Goal: Transaction & Acquisition: Book appointment/travel/reservation

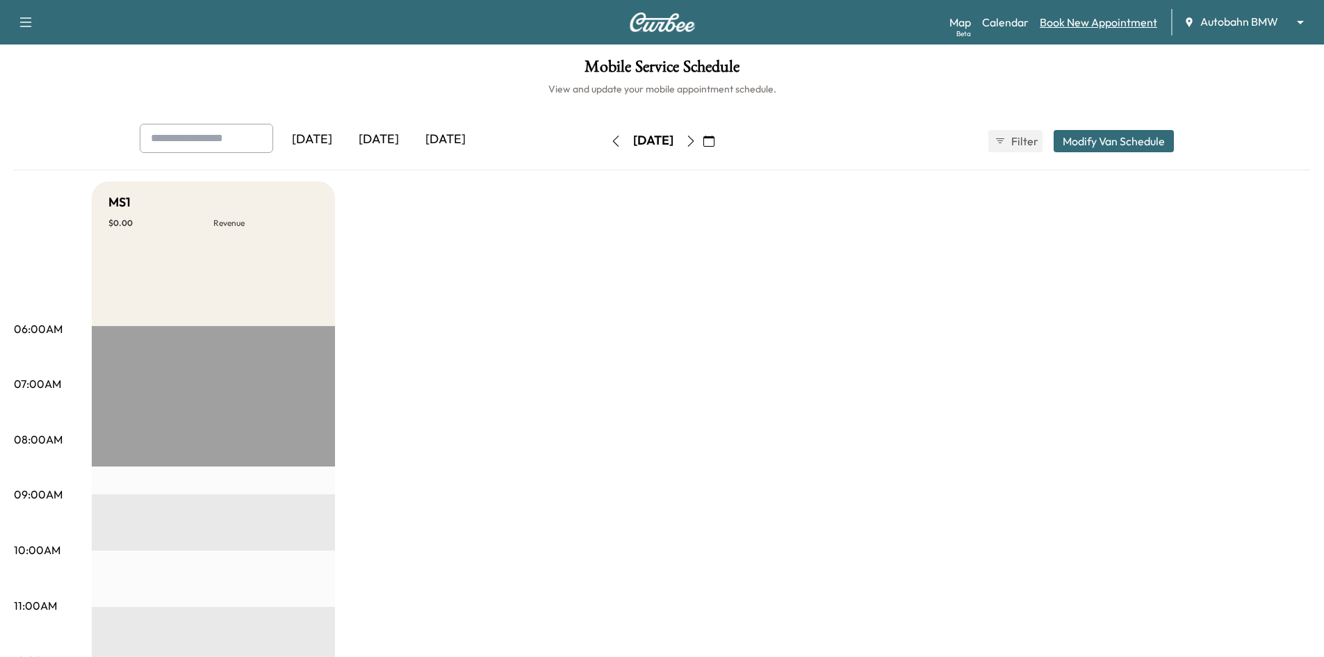
click at [1060, 19] on link "Book New Appointment" at bounding box center [1097, 22] width 117 height 17
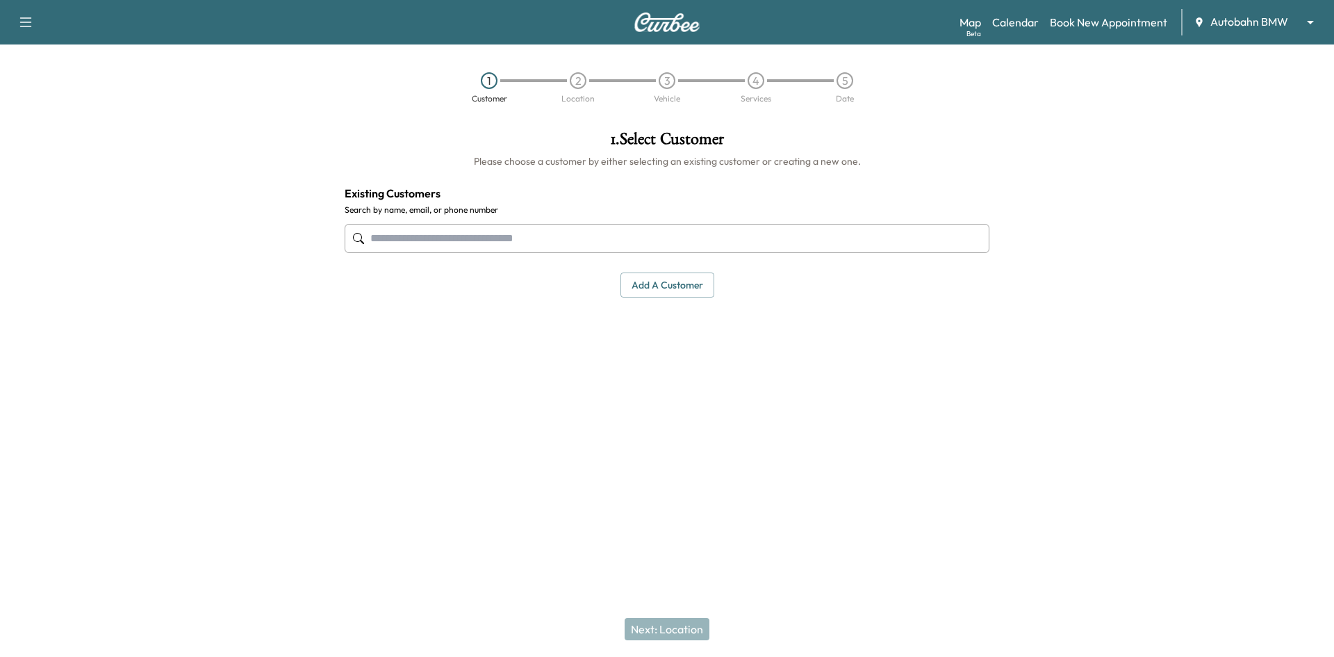
click at [573, 245] on input "text" at bounding box center [667, 238] width 645 height 29
paste input "**********"
click at [426, 245] on input "**********" at bounding box center [667, 238] width 645 height 29
click at [399, 243] on input "**********" at bounding box center [667, 238] width 645 height 29
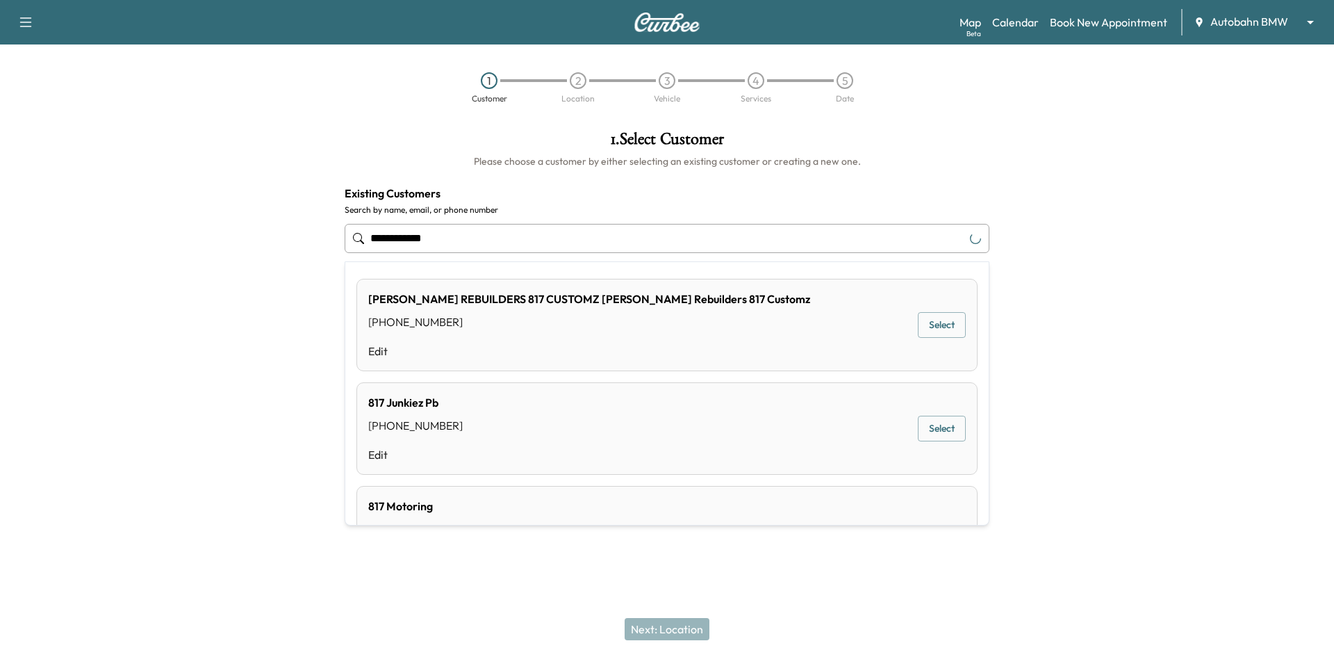
click at [377, 231] on input "**********" at bounding box center [667, 238] width 645 height 29
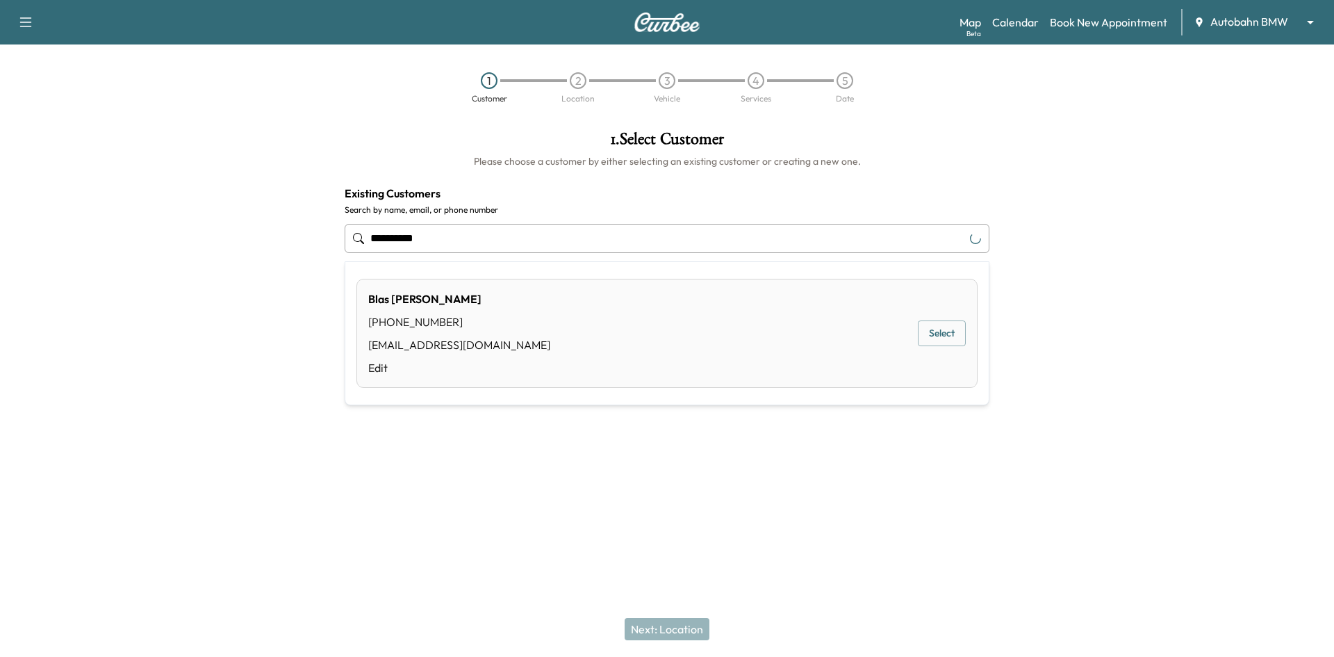
click at [948, 337] on button "Select" at bounding box center [942, 333] width 48 height 26
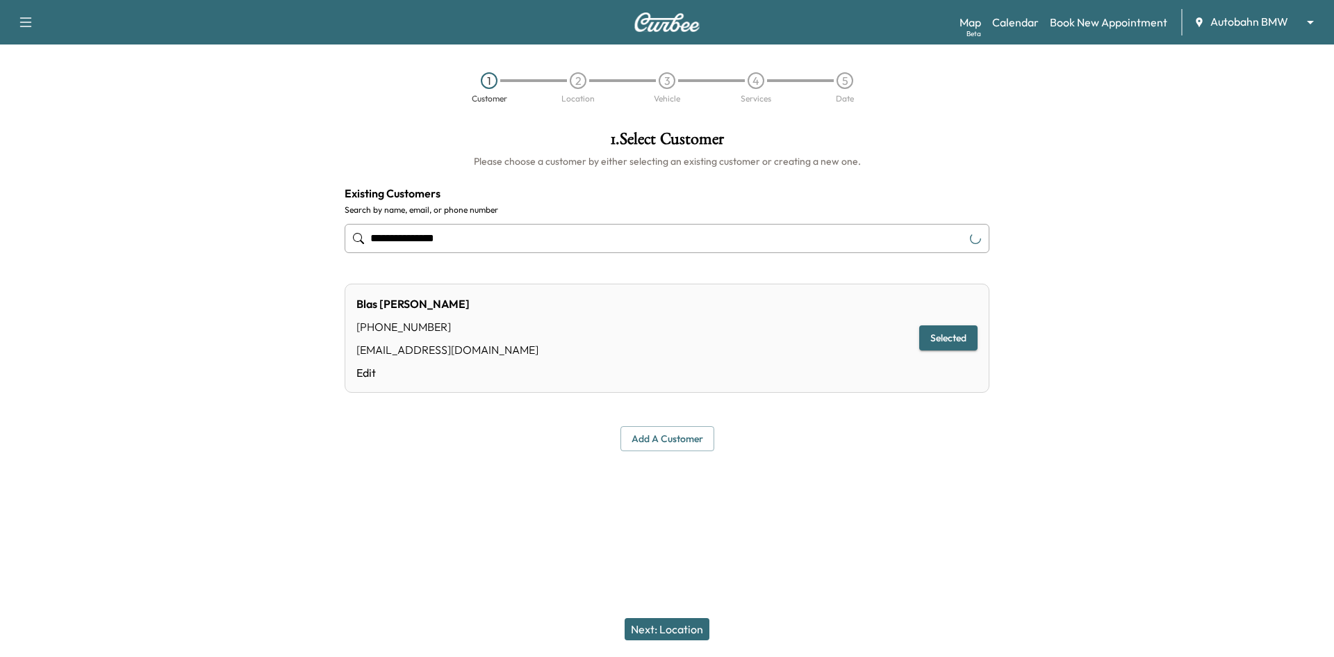
type input "**********"
click at [668, 631] on button "Next: Location" at bounding box center [667, 629] width 85 height 22
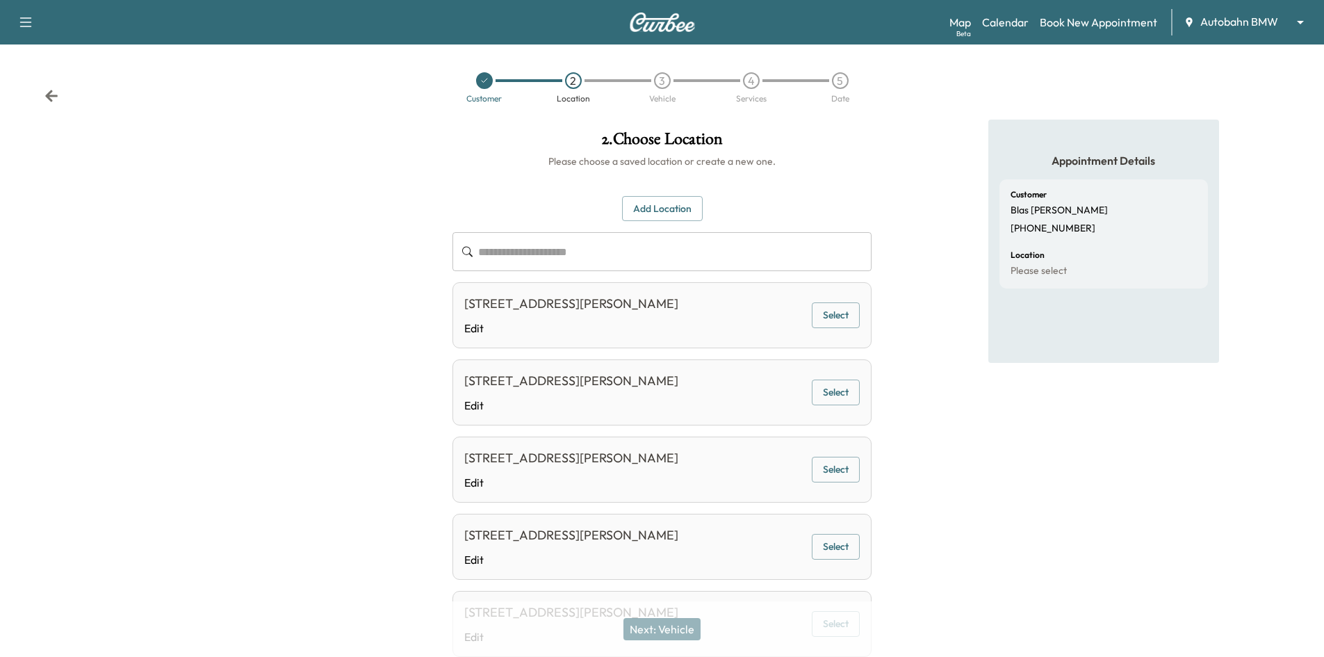
click at [825, 311] on button "Select" at bounding box center [835, 315] width 48 height 26
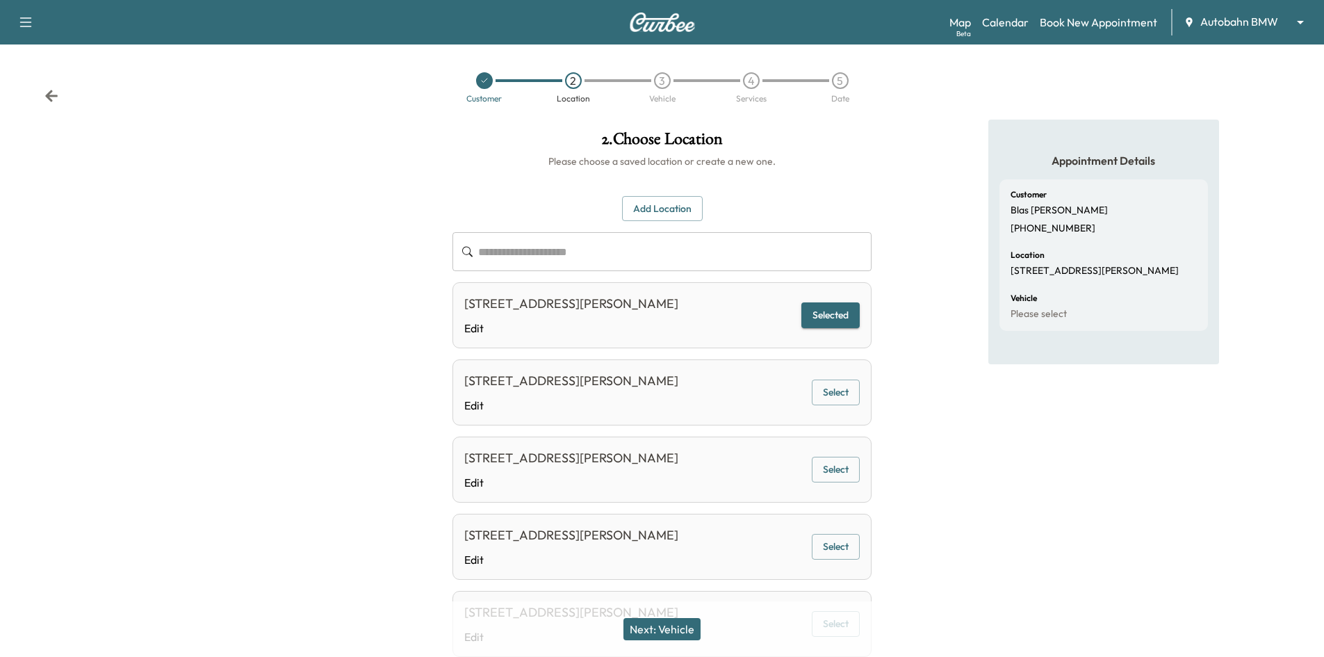
click at [668, 634] on button "Next: Vehicle" at bounding box center [661, 629] width 77 height 22
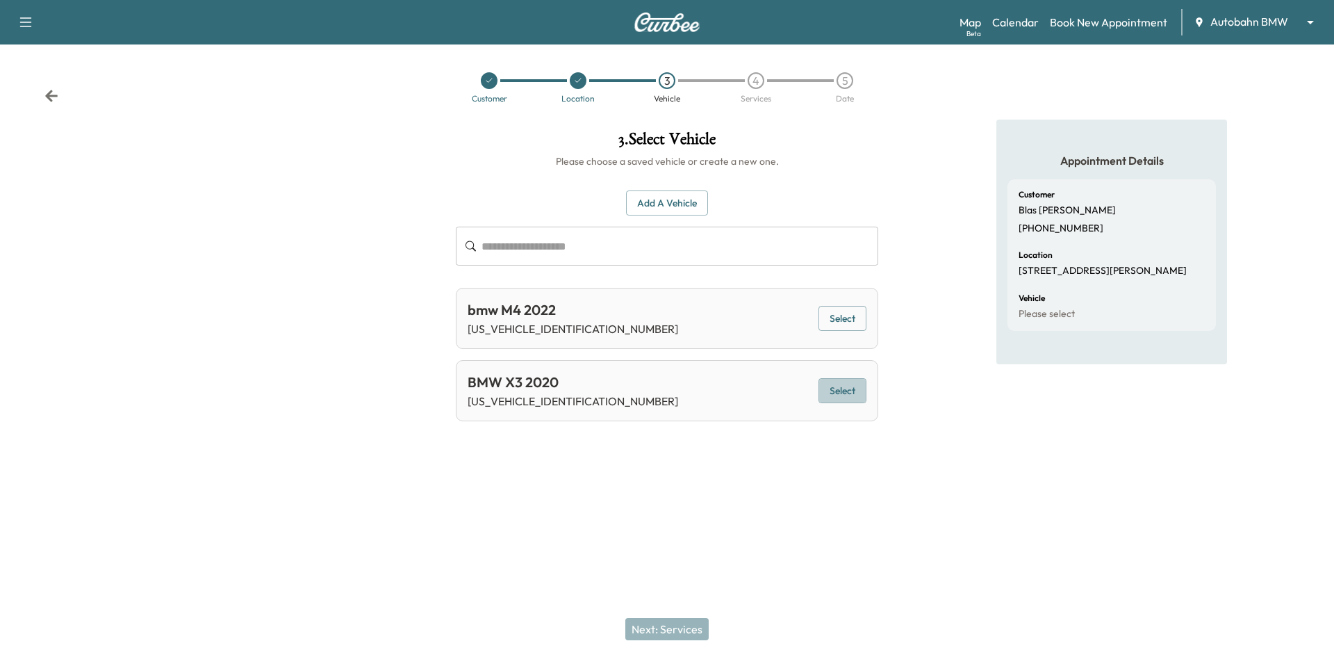
click at [852, 395] on button "Select" at bounding box center [842, 391] width 48 height 26
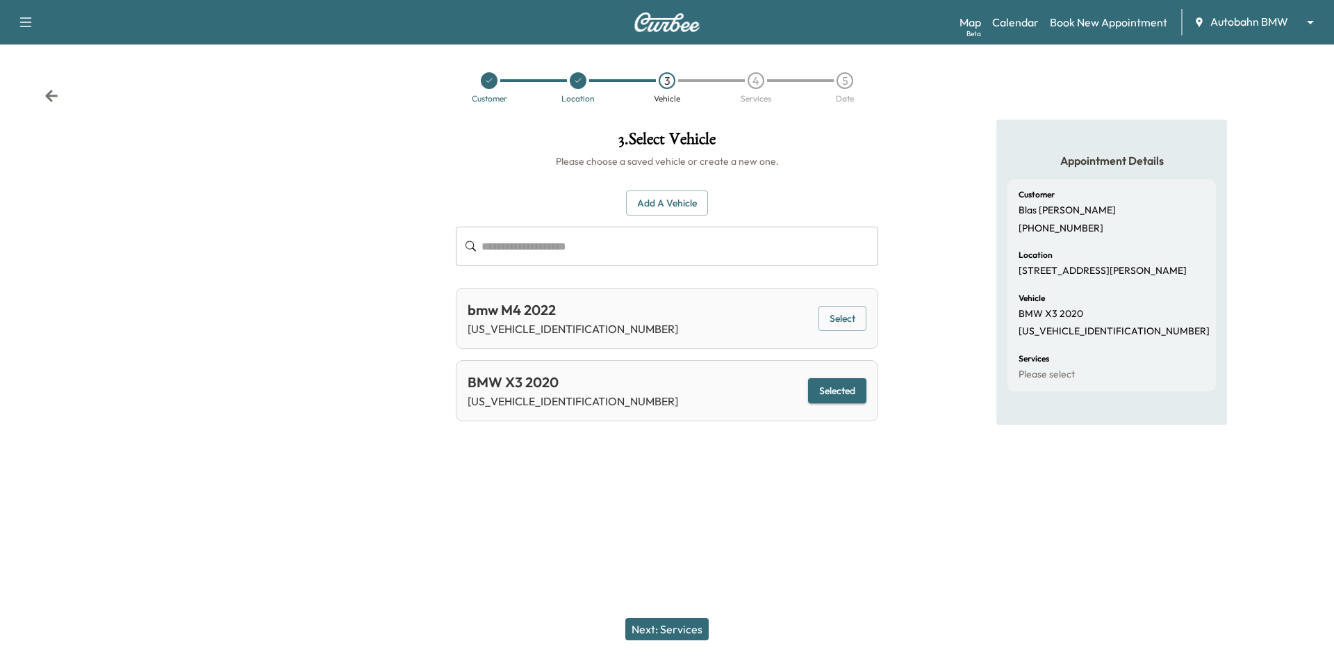
click at [688, 622] on button "Next: Services" at bounding box center [666, 629] width 83 height 22
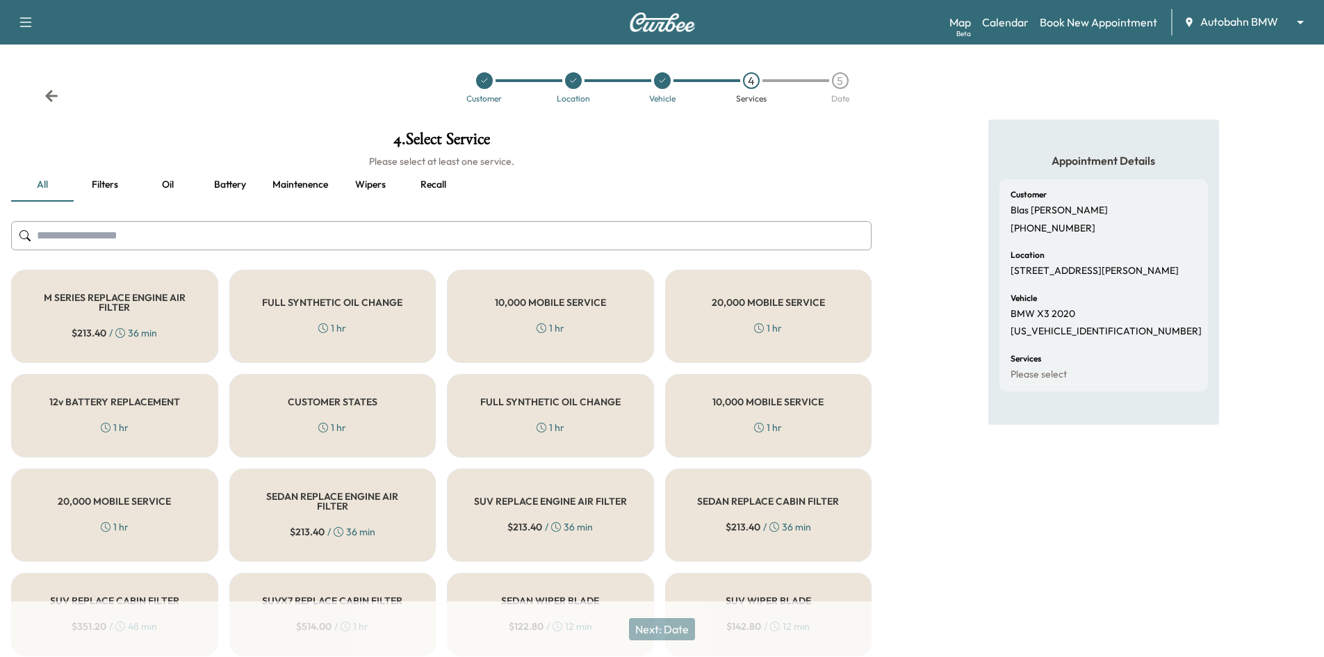
click at [510, 413] on div "FULL SYNTHETIC OIL CHANGE 1 hr" at bounding box center [550, 415] width 207 height 83
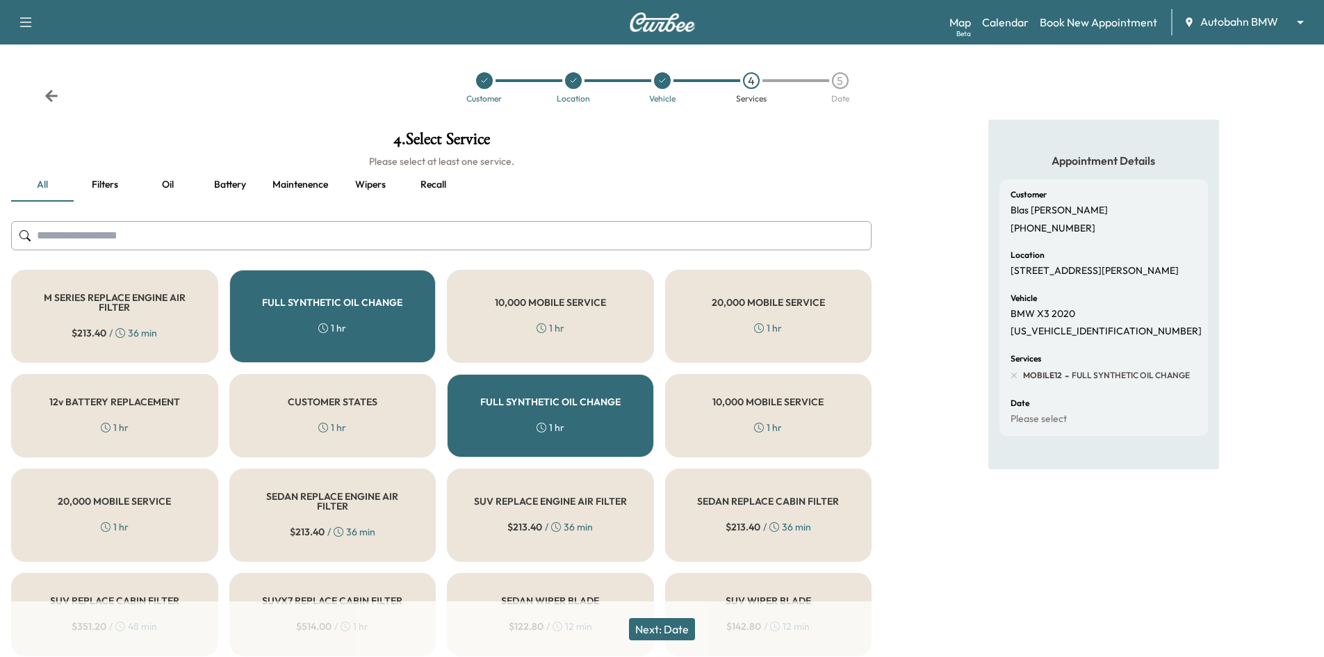
click at [675, 631] on button "Next: Date" at bounding box center [662, 629] width 66 height 22
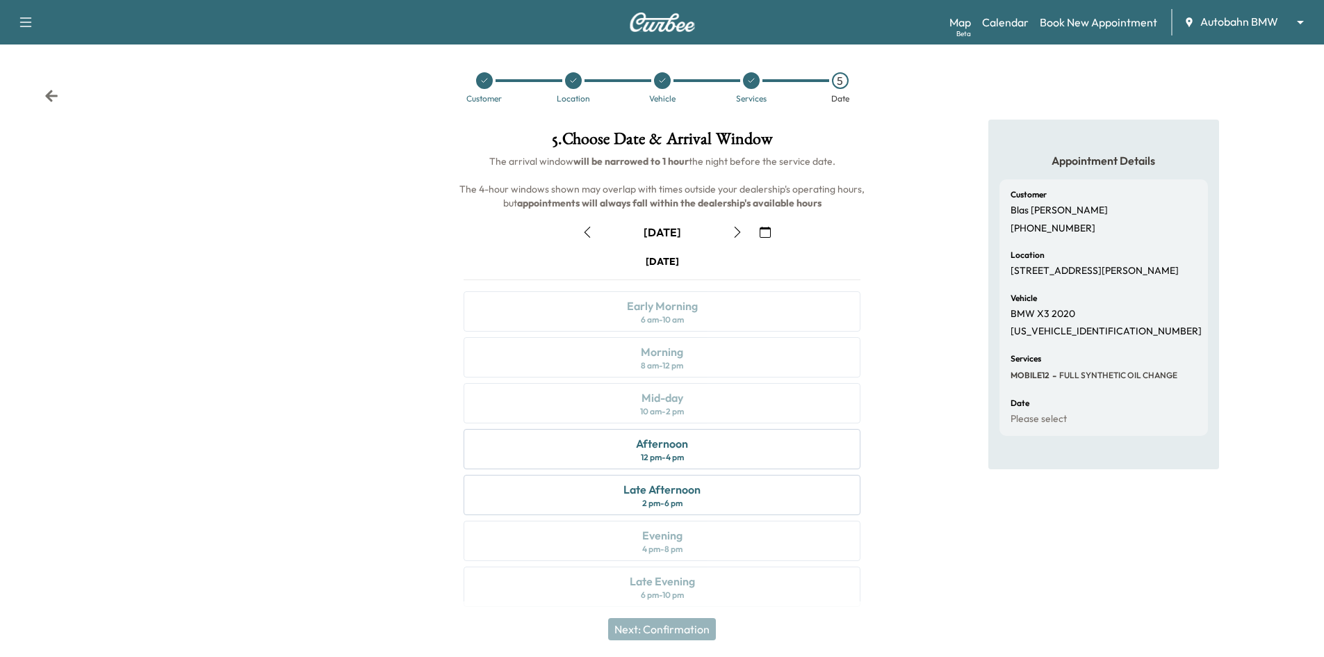
click at [736, 236] on icon "button" at bounding box center [737, 231] width 11 height 11
click at [756, 386] on div "Mid-day 10 am - 2 pm" at bounding box center [661, 403] width 397 height 40
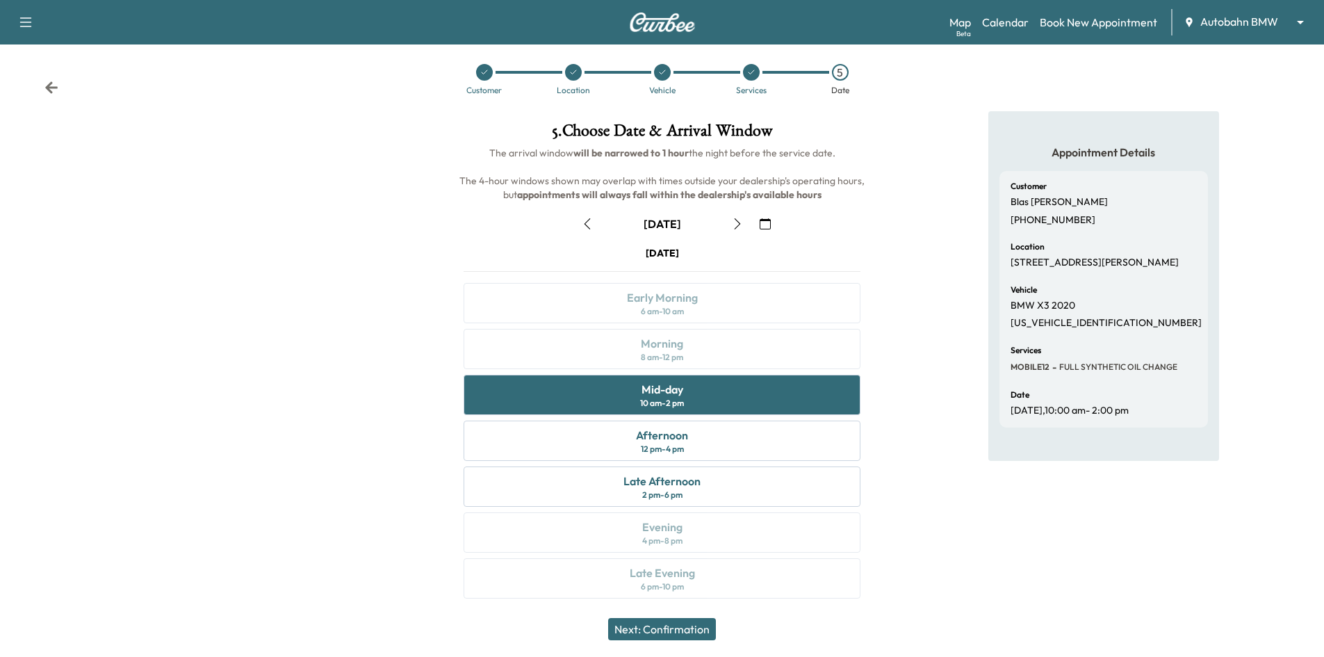
scroll to position [11, 0]
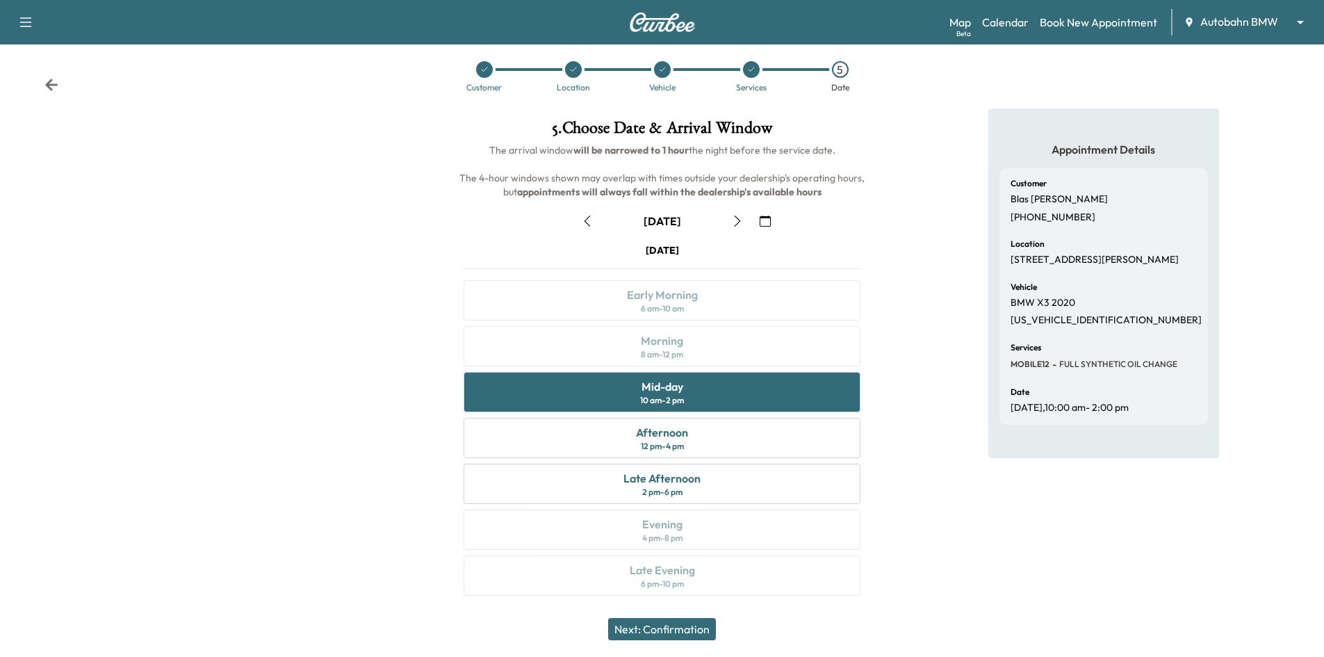
click at [693, 629] on button "Next: Confirmation" at bounding box center [662, 629] width 108 height 22
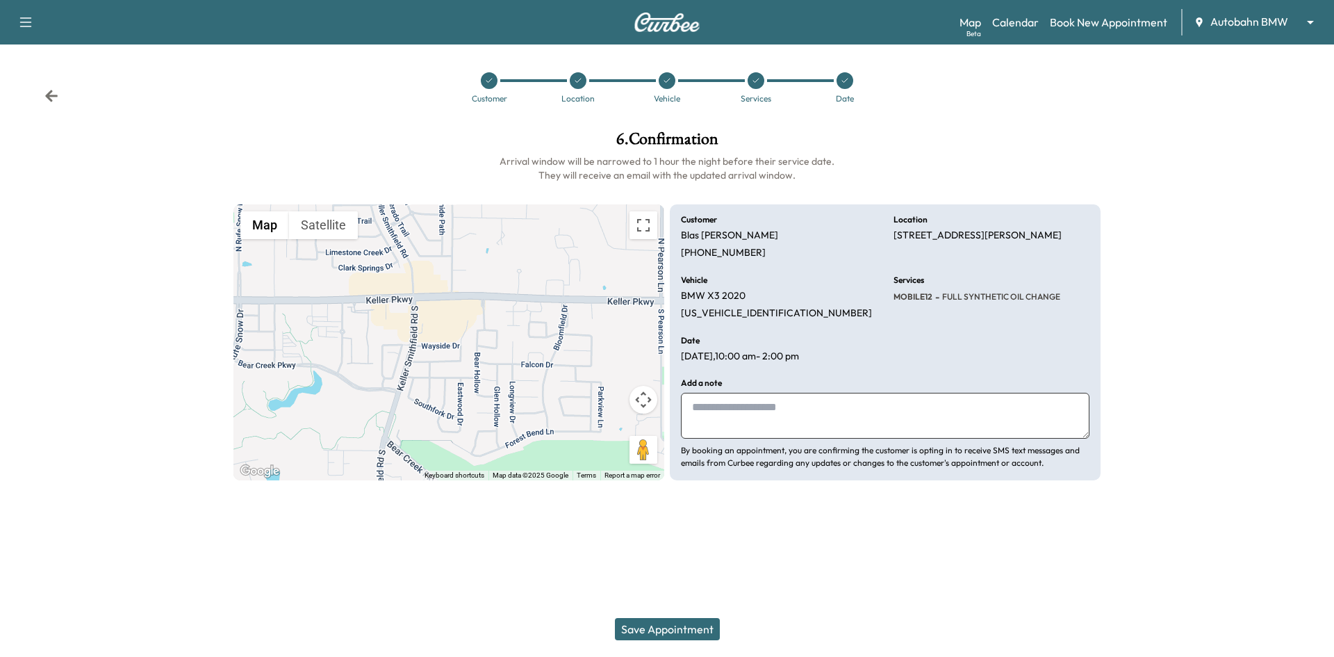
click at [718, 424] on textarea at bounding box center [885, 416] width 409 height 46
click at [700, 632] on button "Save Appointment" at bounding box center [667, 629] width 105 height 22
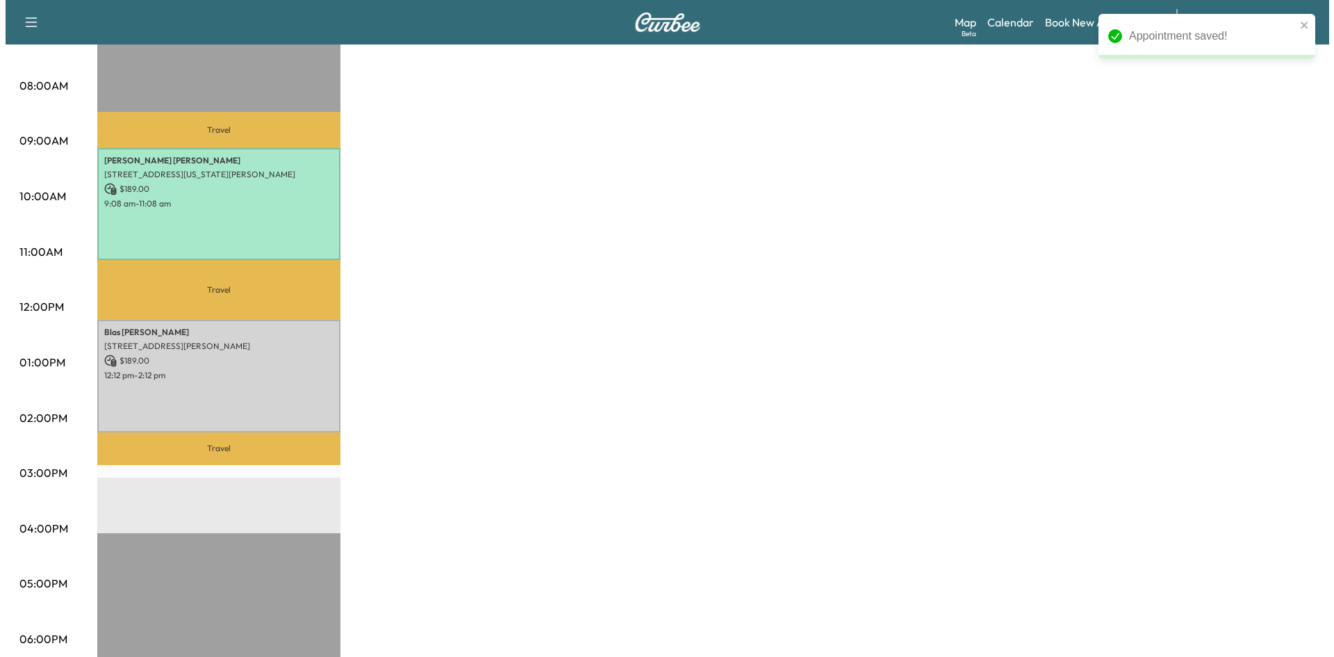
scroll to position [486, 0]
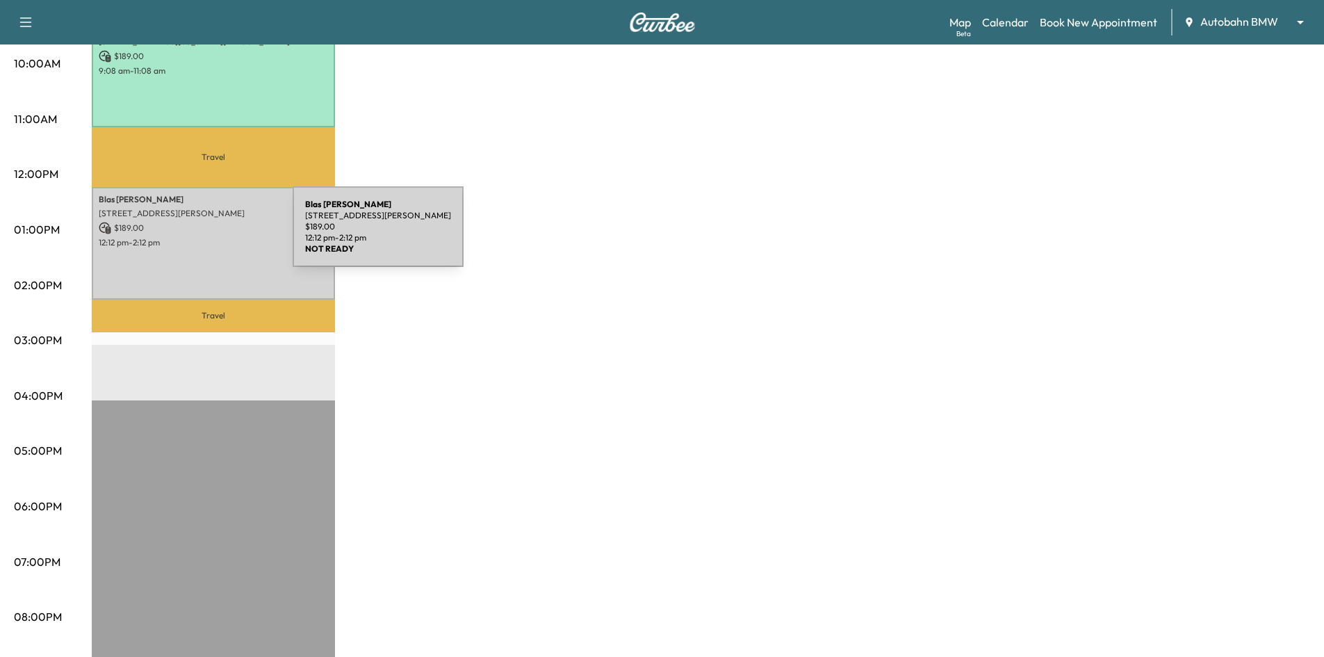
click at [188, 237] on p "12:12 pm - 2:12 pm" at bounding box center [213, 242] width 229 height 11
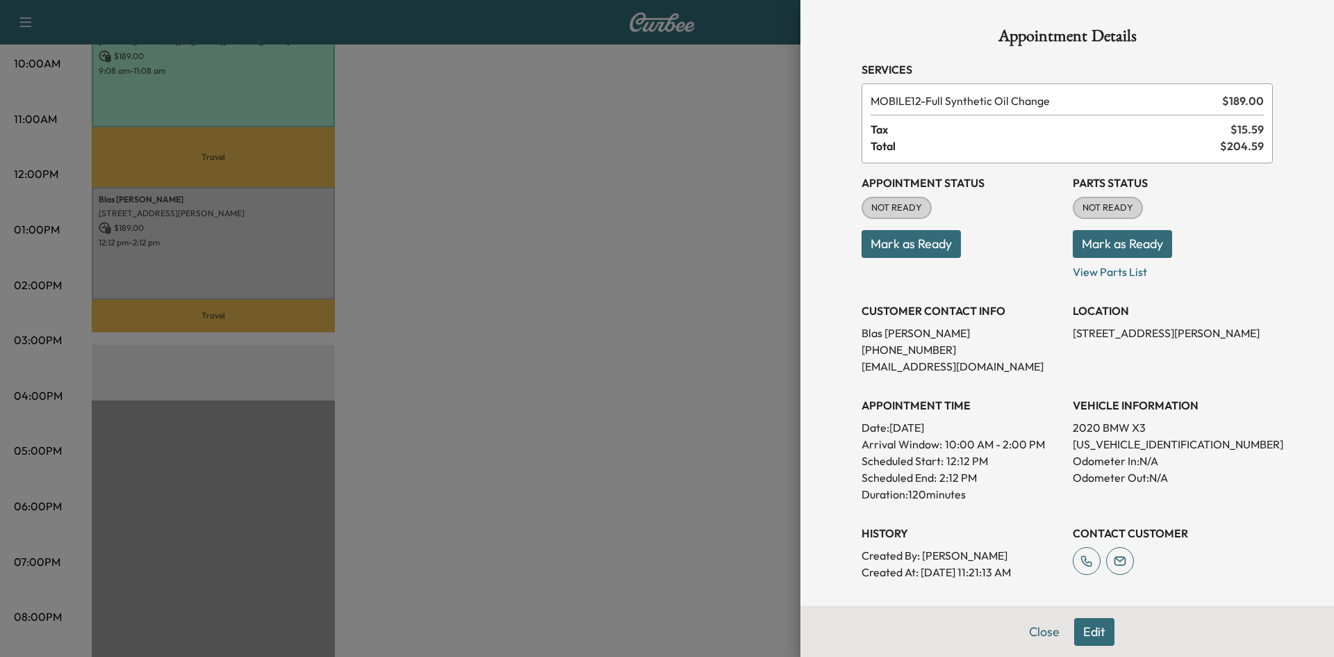
click at [905, 246] on button "Mark as Ready" at bounding box center [910, 244] width 99 height 28
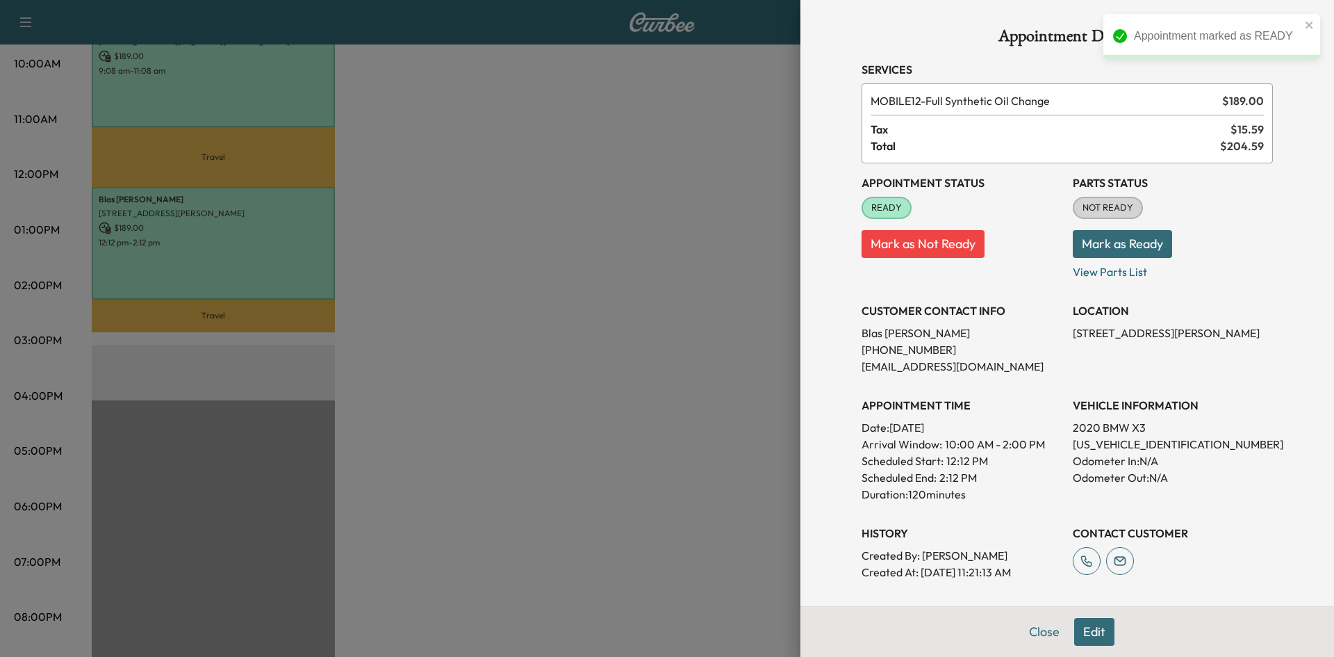
click at [1088, 238] on button "Mark as Ready" at bounding box center [1122, 244] width 99 height 28
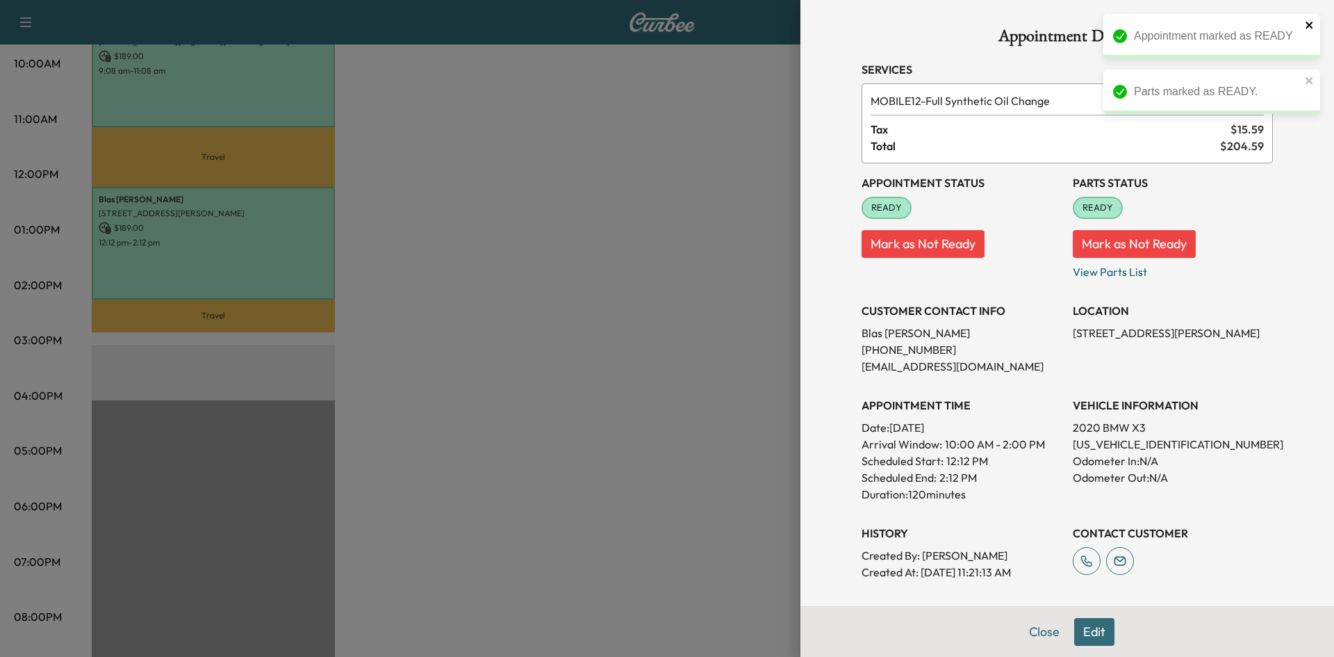
click at [1308, 26] on icon "close" at bounding box center [1308, 25] width 7 height 7
click at [1308, 24] on icon "close" at bounding box center [1308, 25] width 7 height 7
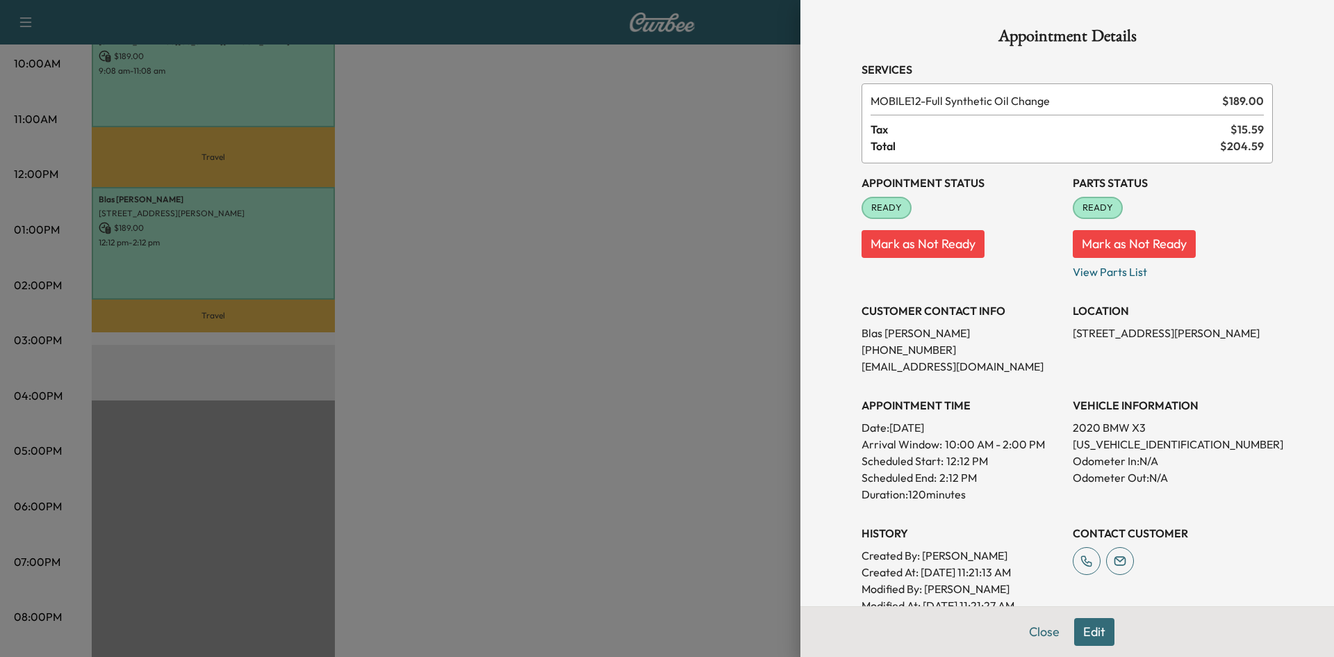
drag, startPoint x: 880, startPoint y: 427, endPoint x: 996, endPoint y: 430, distance: 116.1
click at [996, 430] on p "Date: [DATE]" at bounding box center [961, 427] width 200 height 17
copy p "[DATE]"
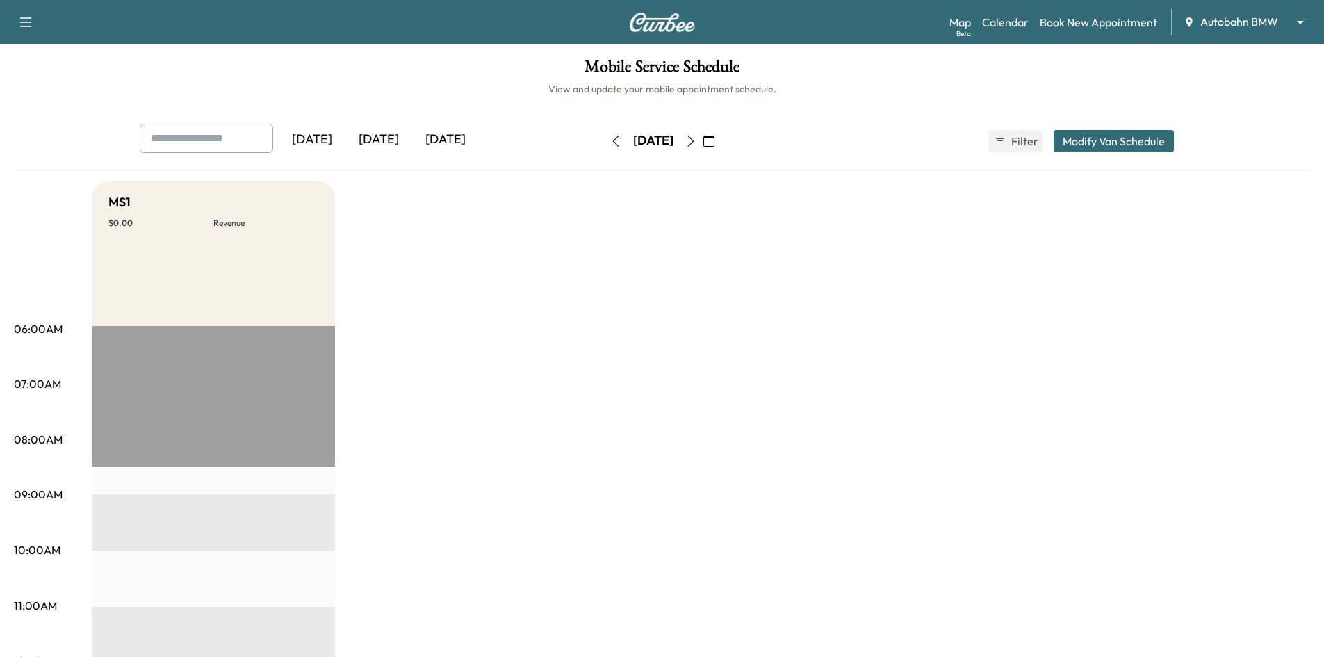
click at [714, 137] on icon "button" at bounding box center [708, 140] width 11 height 11
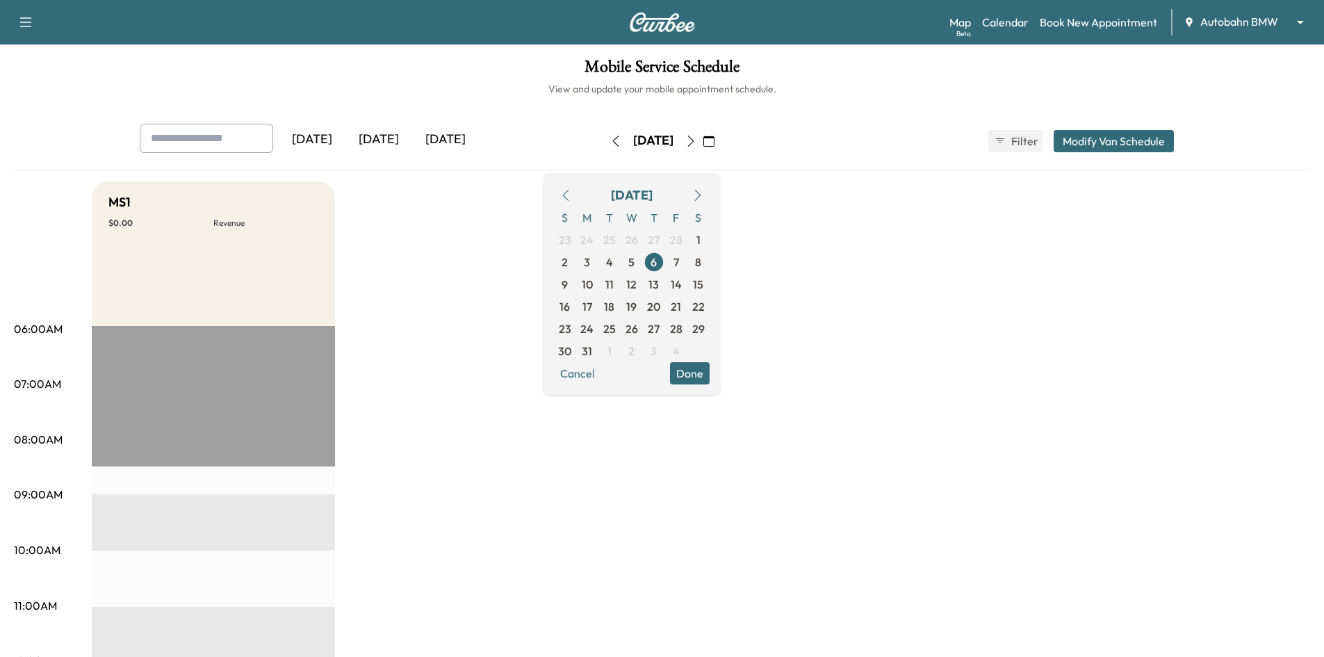
click at [703, 195] on icon "button" at bounding box center [697, 195] width 11 height 11
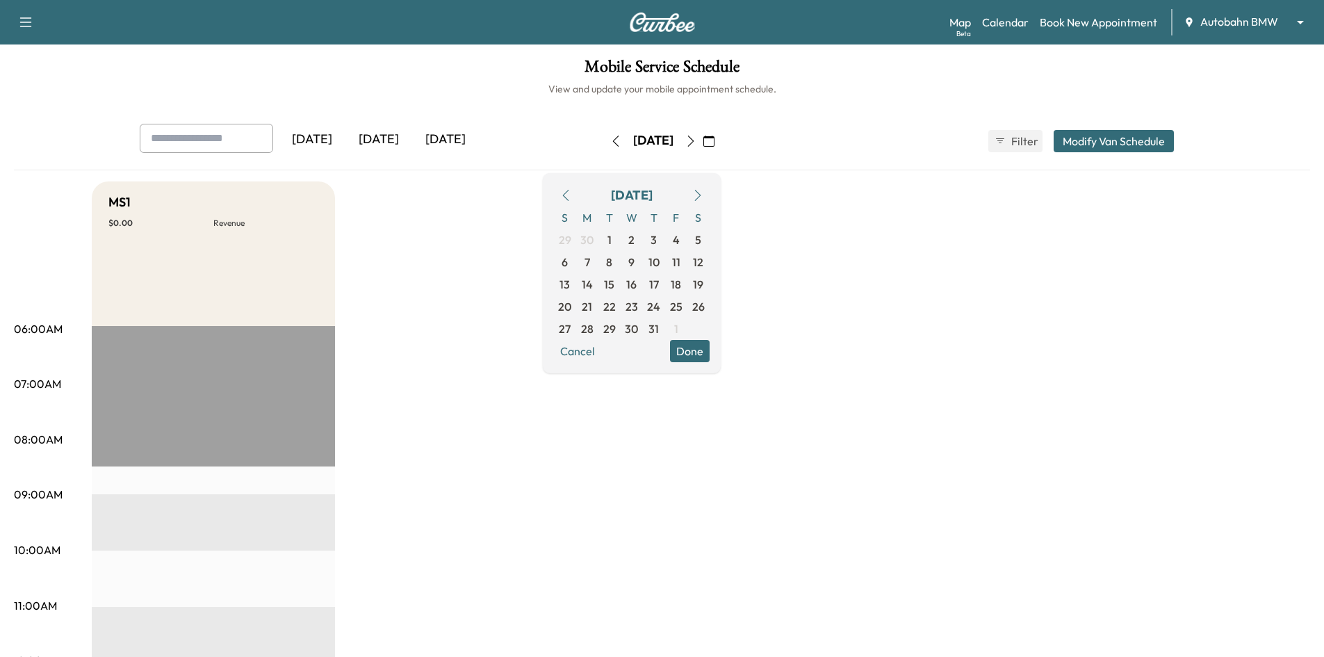
click at [703, 195] on icon "button" at bounding box center [697, 195] width 11 height 11
click at [598, 286] on span "15" at bounding box center [587, 284] width 22 height 22
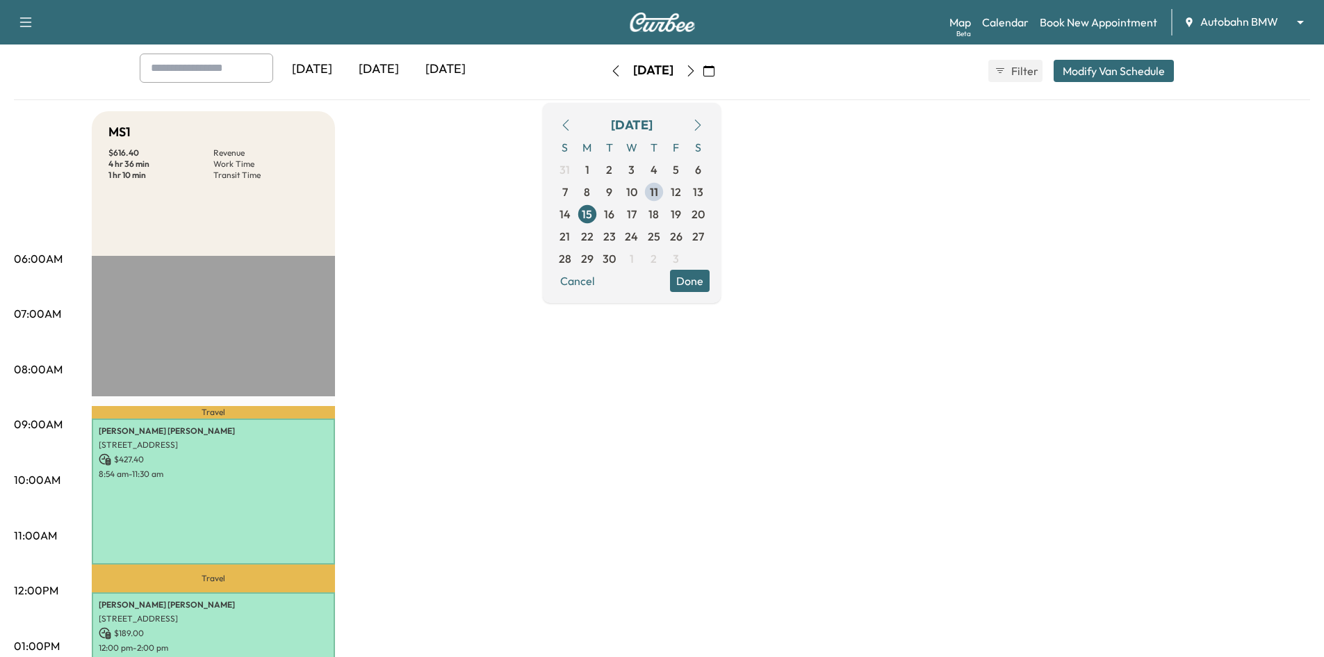
scroll to position [69, 0]
click at [620, 209] on span "16" at bounding box center [609, 215] width 22 height 22
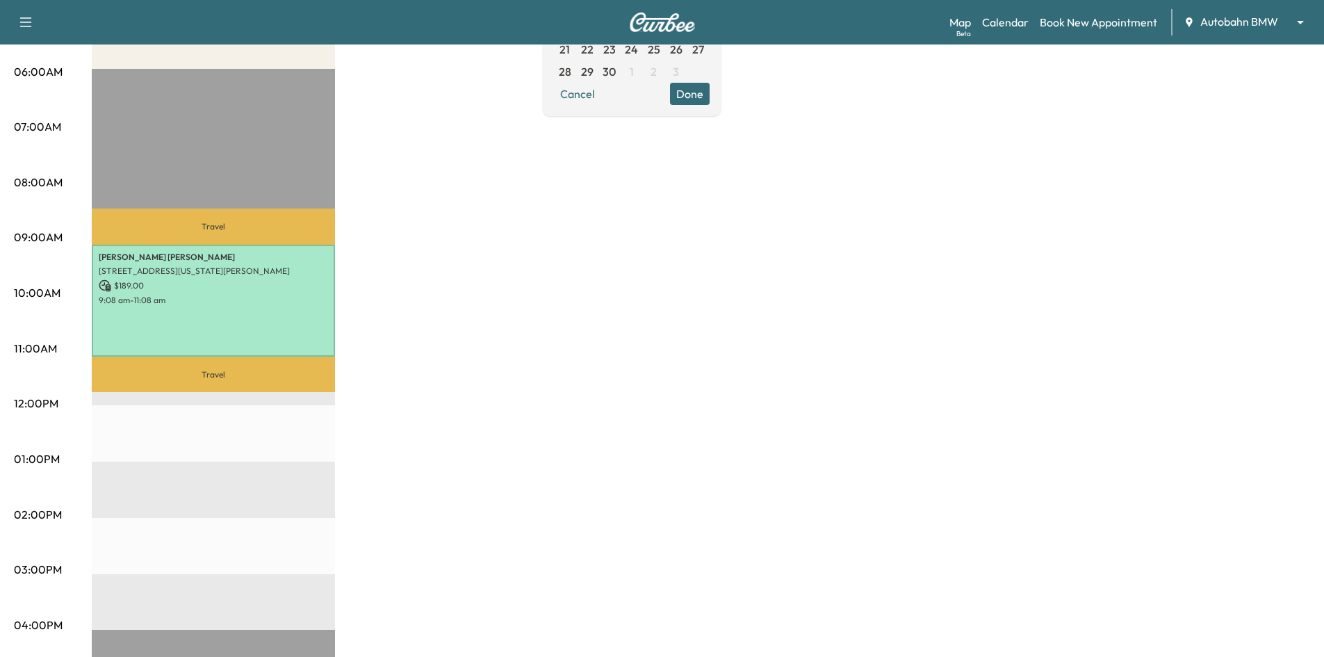
scroll to position [347, 0]
